Goal: Complete application form

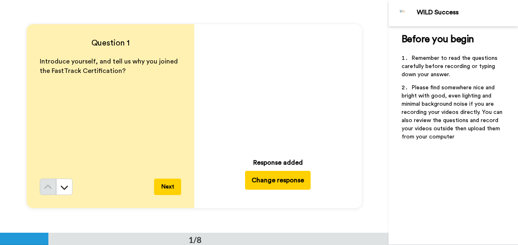
click at [273, 83] on icon at bounding box center [278, 88] width 22 height 22
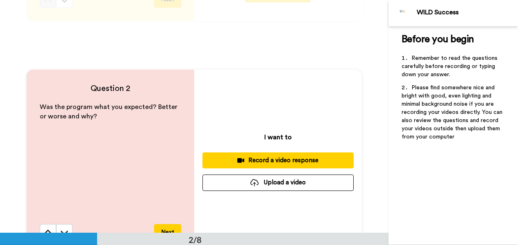
scroll to position [189, 0]
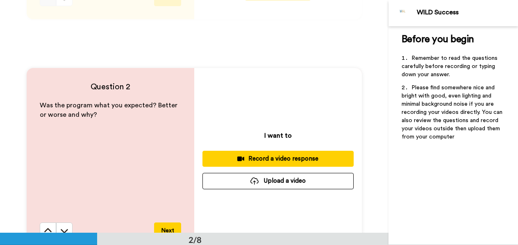
click at [284, 182] on button "Upload a video" at bounding box center [277, 181] width 151 height 16
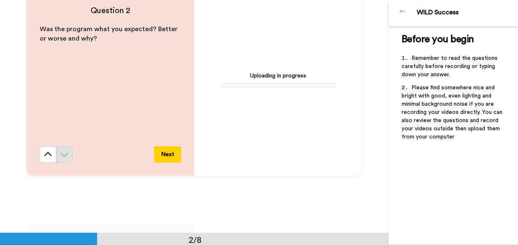
scroll to position [266, 0]
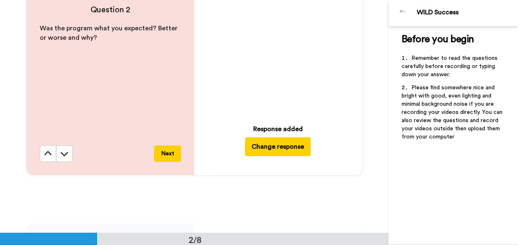
click at [277, 53] on icon "Play/Pause" at bounding box center [278, 55] width 22 height 39
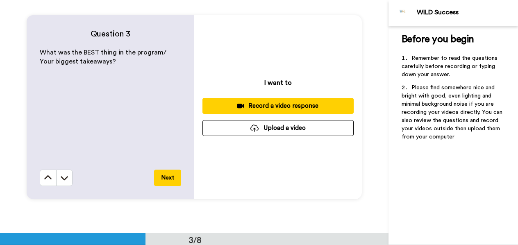
scroll to position [489, 0]
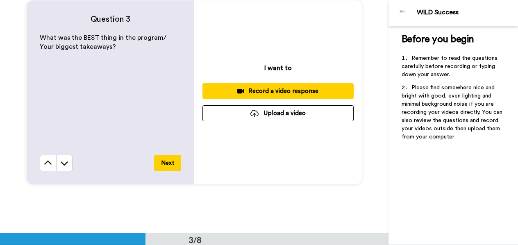
click at [306, 115] on button "Upload a video" at bounding box center [277, 113] width 151 height 16
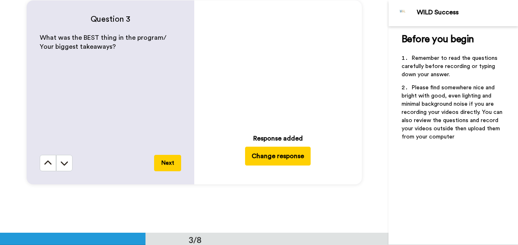
click at [274, 70] on icon at bounding box center [278, 64] width 22 height 22
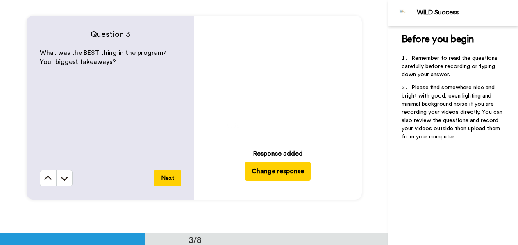
scroll to position [473, 0]
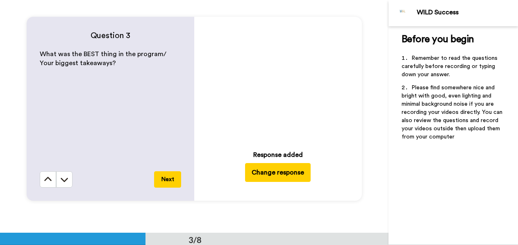
click at [281, 84] on icon at bounding box center [278, 81] width 22 height 22
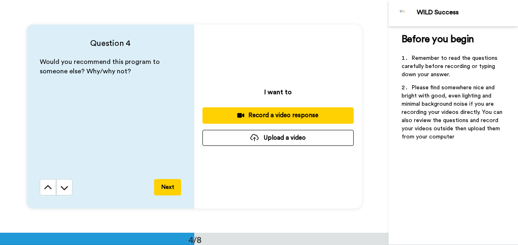
scroll to position [706, 0]
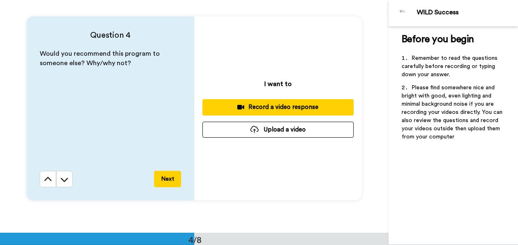
click at [290, 127] on button "Upload a video" at bounding box center [277, 130] width 151 height 16
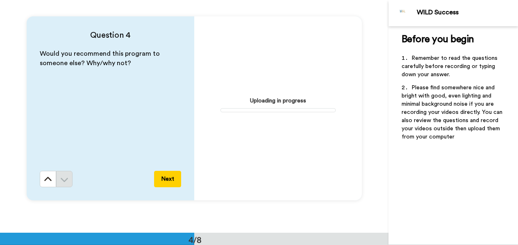
click at [283, 128] on div "Uploading in progress" at bounding box center [278, 108] width 168 height 184
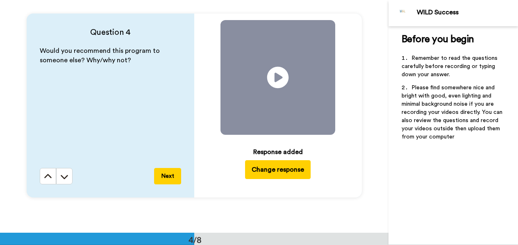
click at [275, 81] on icon "Play/Pause" at bounding box center [278, 77] width 22 height 39
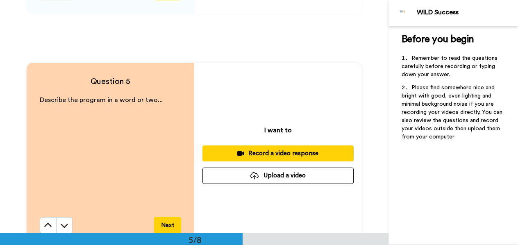
scroll to position [916, 0]
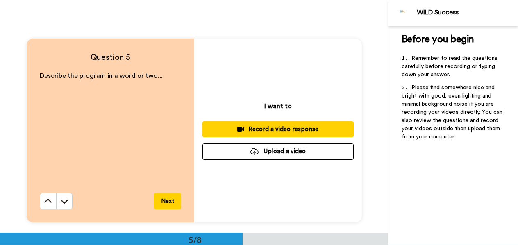
click at [289, 153] on button "Upload a video" at bounding box center [277, 151] width 151 height 16
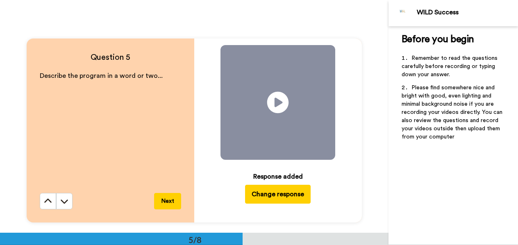
click at [279, 104] on icon "Play/Pause" at bounding box center [278, 102] width 22 height 39
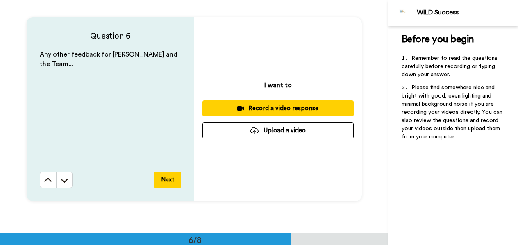
scroll to position [1177, 0]
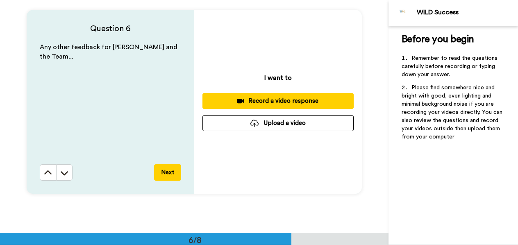
click at [285, 127] on button "Upload a video" at bounding box center [277, 123] width 151 height 16
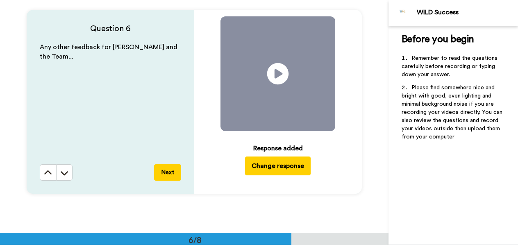
click at [279, 78] on icon at bounding box center [278, 74] width 22 height 22
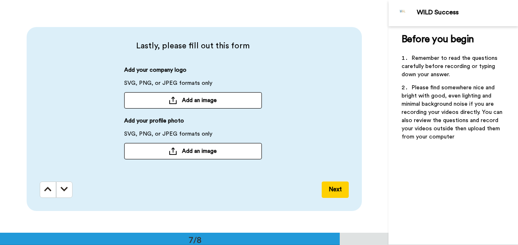
scroll to position [1394, 0]
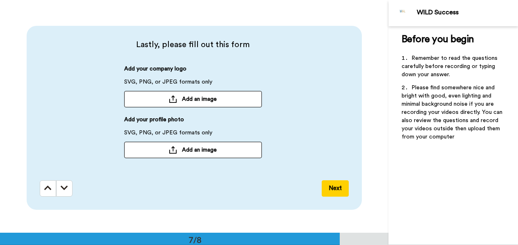
click at [213, 100] on span "Add an image" at bounding box center [199, 99] width 35 height 8
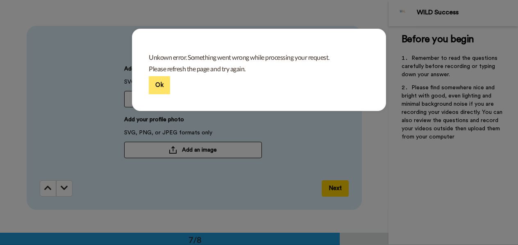
click at [155, 85] on button "Ok" at bounding box center [159, 85] width 21 height 18
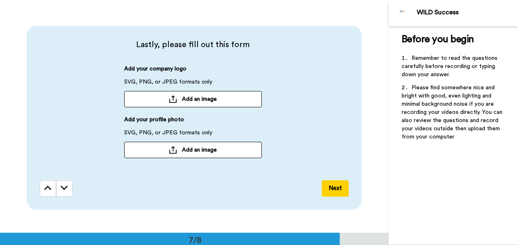
click at [182, 99] on span "Add an image" at bounding box center [199, 99] width 35 height 8
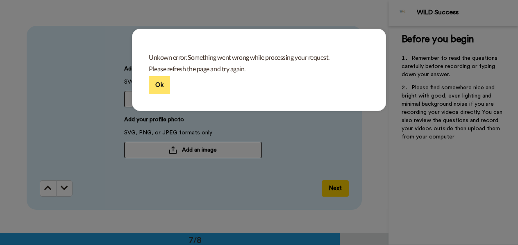
click at [164, 89] on button "Ok" at bounding box center [159, 85] width 21 height 18
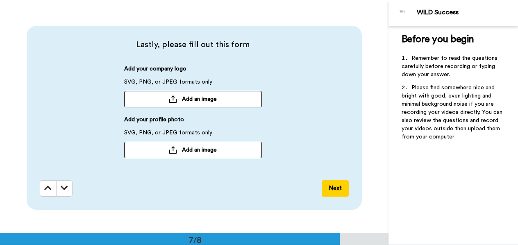
click at [201, 97] on span "Add an image" at bounding box center [199, 99] width 35 height 8
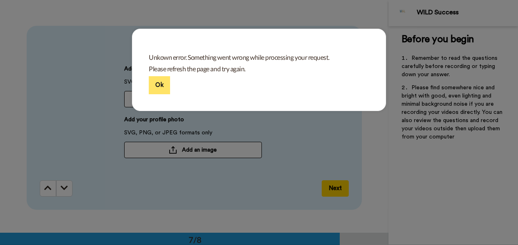
click at [156, 84] on button "Ok" at bounding box center [159, 85] width 21 height 18
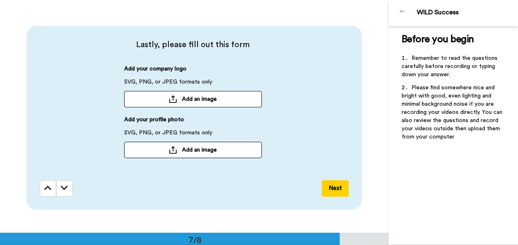
click at [173, 100] on div at bounding box center [173, 98] width 8 height 7
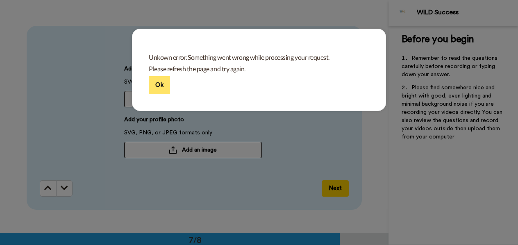
click at [158, 78] on button "Ok" at bounding box center [159, 85] width 21 height 18
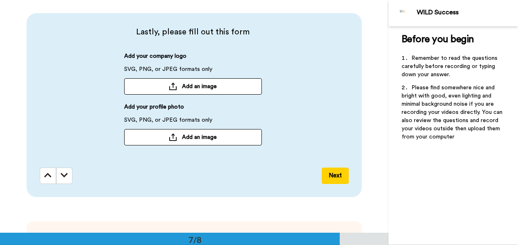
scroll to position [1407, 0]
click at [218, 134] on button "Add an image" at bounding box center [193, 138] width 138 height 16
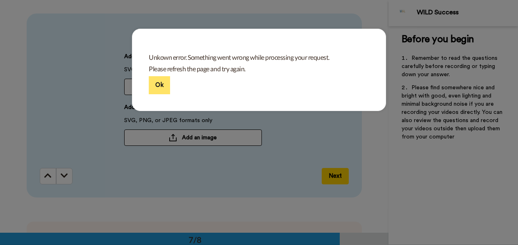
click at [157, 84] on button "Ok" at bounding box center [159, 85] width 21 height 18
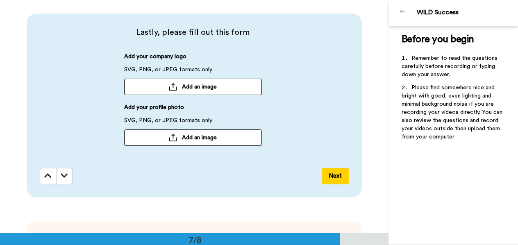
click at [340, 172] on button "Next" at bounding box center [335, 176] width 27 height 16
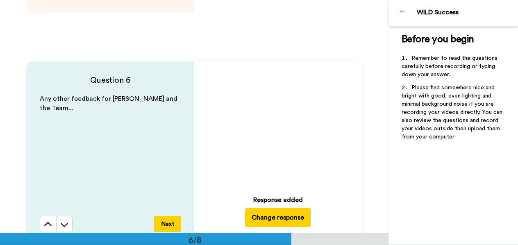
scroll to position [1121, 0]
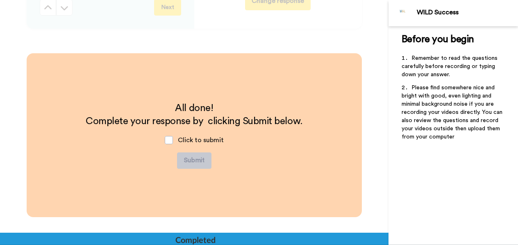
scroll to position [1346, 0]
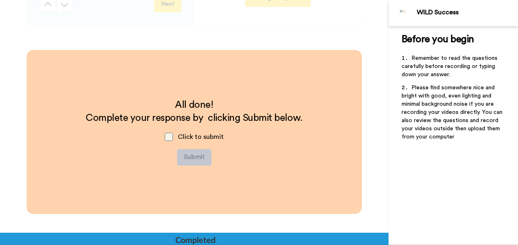
click at [173, 136] on span at bounding box center [169, 137] width 8 height 8
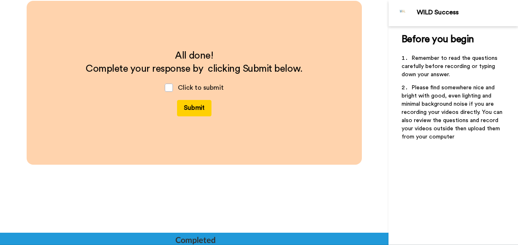
scroll to position [1396, 0]
click at [200, 104] on button "Submit" at bounding box center [194, 108] width 34 height 16
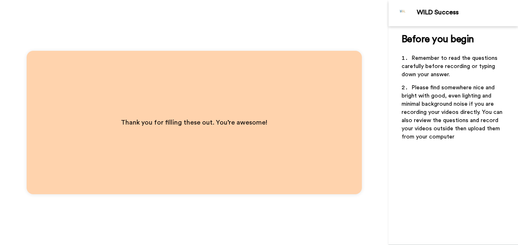
click at [434, 12] on div "WILD Success" at bounding box center [467, 13] width 101 height 8
click at [368, 12] on div "Thank you for filling these out. You’re awesome!" at bounding box center [194, 122] width 389 height 245
